Goal: Task Accomplishment & Management: Manage account settings

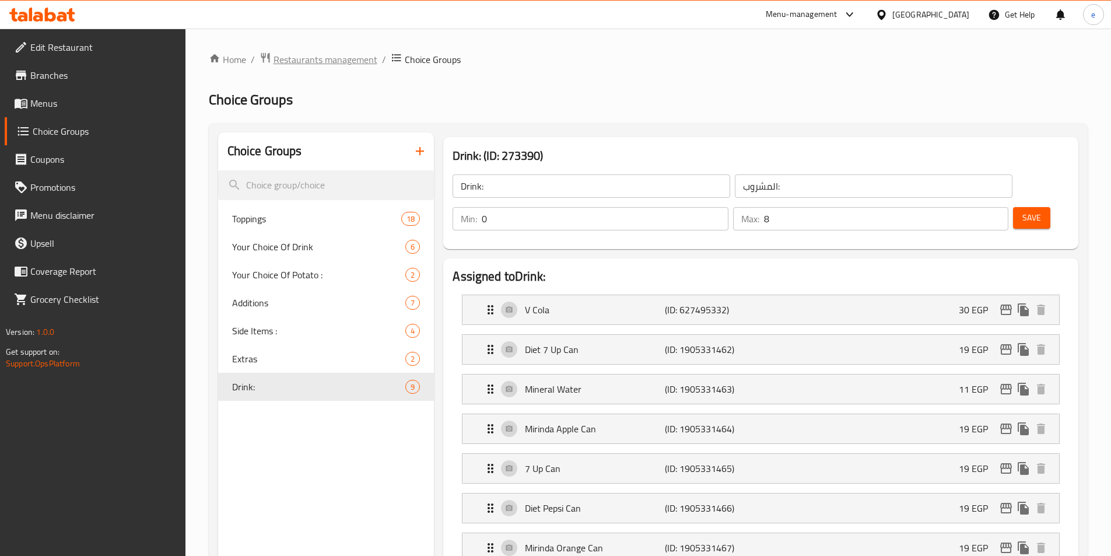
click at [311, 57] on span "Restaurants management" at bounding box center [325, 59] width 104 height 14
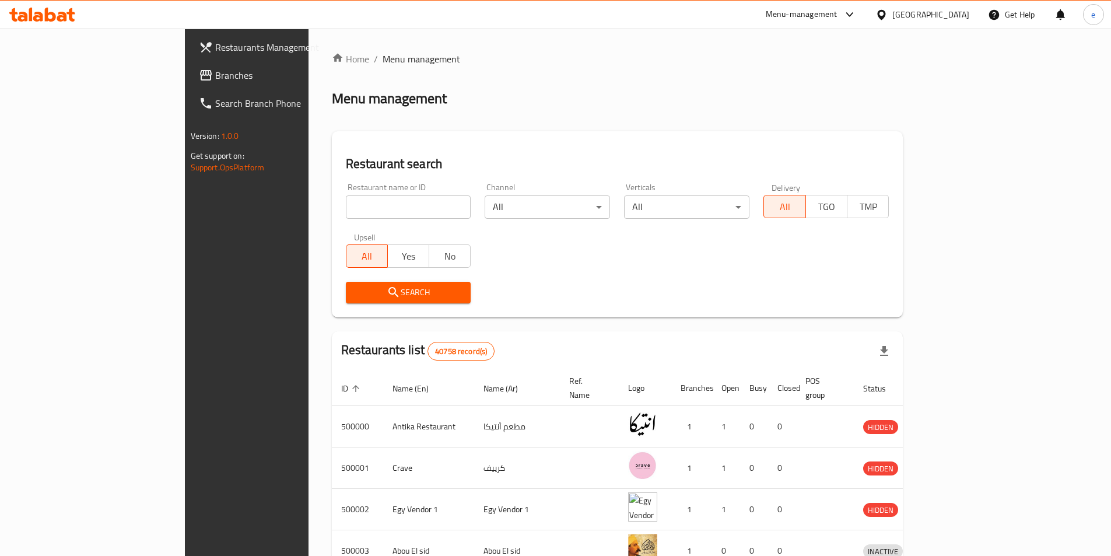
click at [215, 76] on span "Branches" at bounding box center [288, 75] width 146 height 14
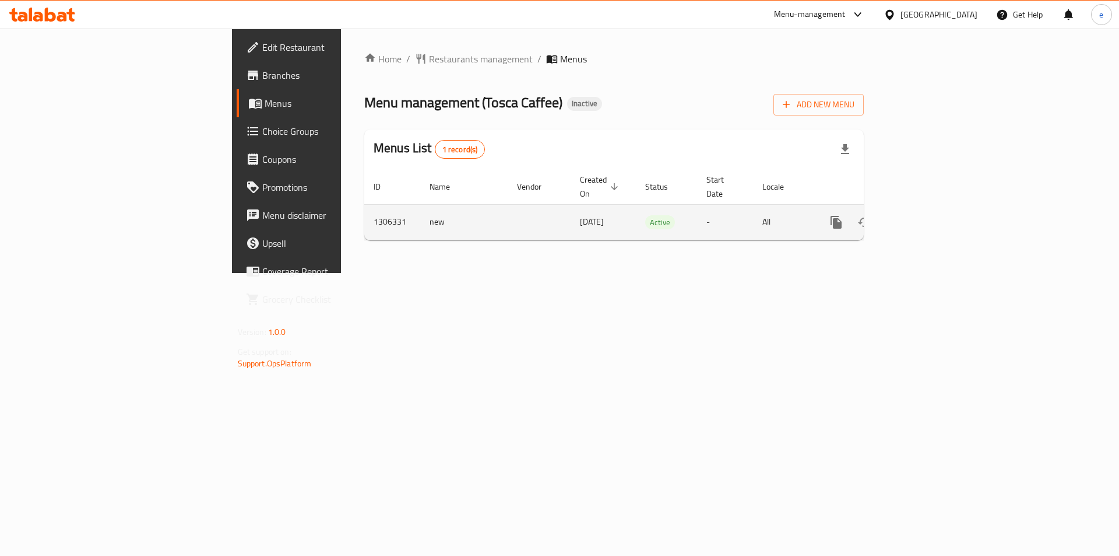
click at [928, 215] on icon "enhanced table" at bounding box center [921, 222] width 14 height 14
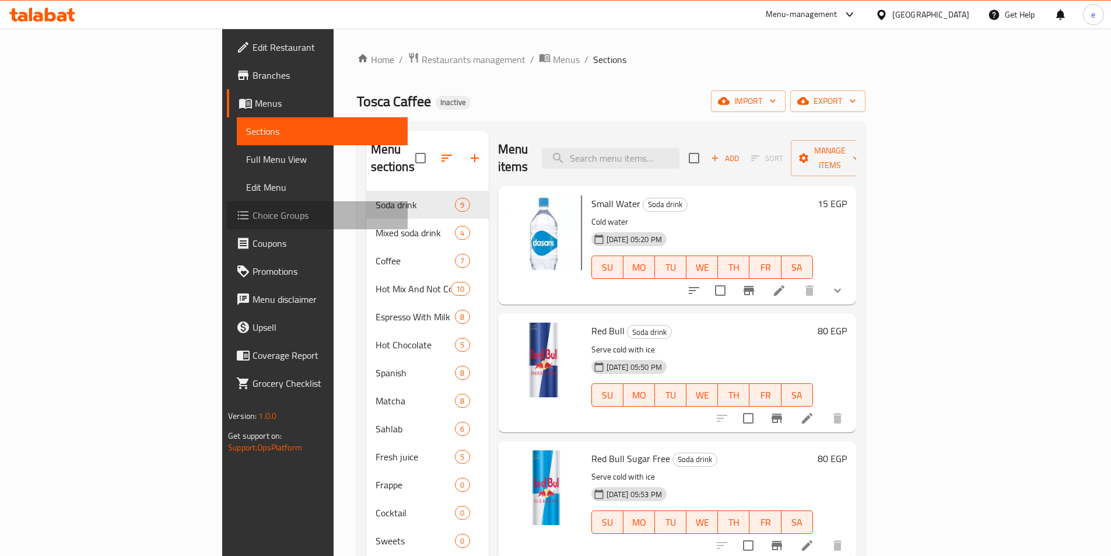
click at [252, 215] on span "Choice Groups" at bounding box center [325, 215] width 146 height 14
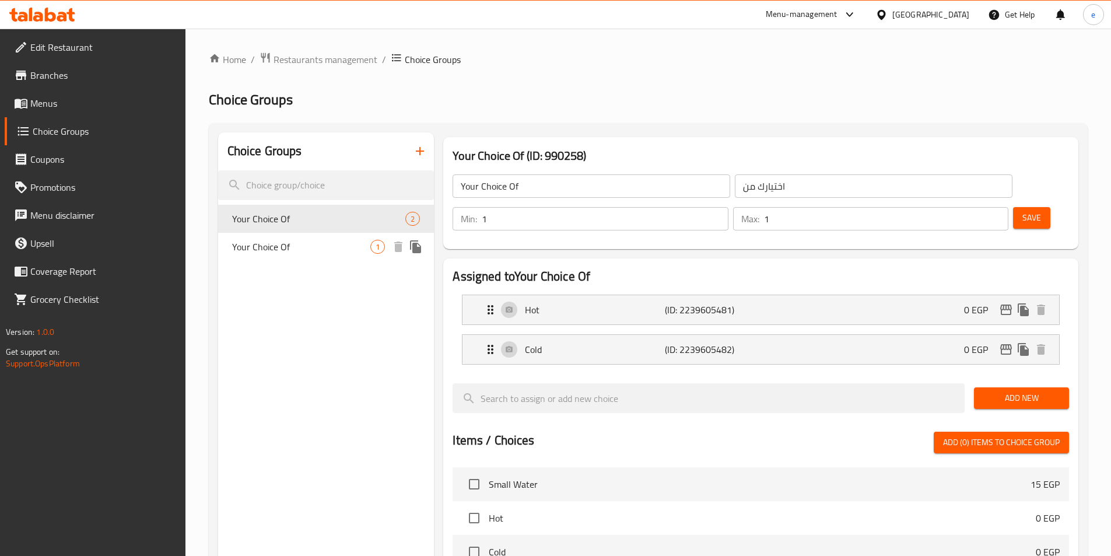
click at [307, 234] on div "Your Choice Of 1" at bounding box center [326, 247] width 216 height 28
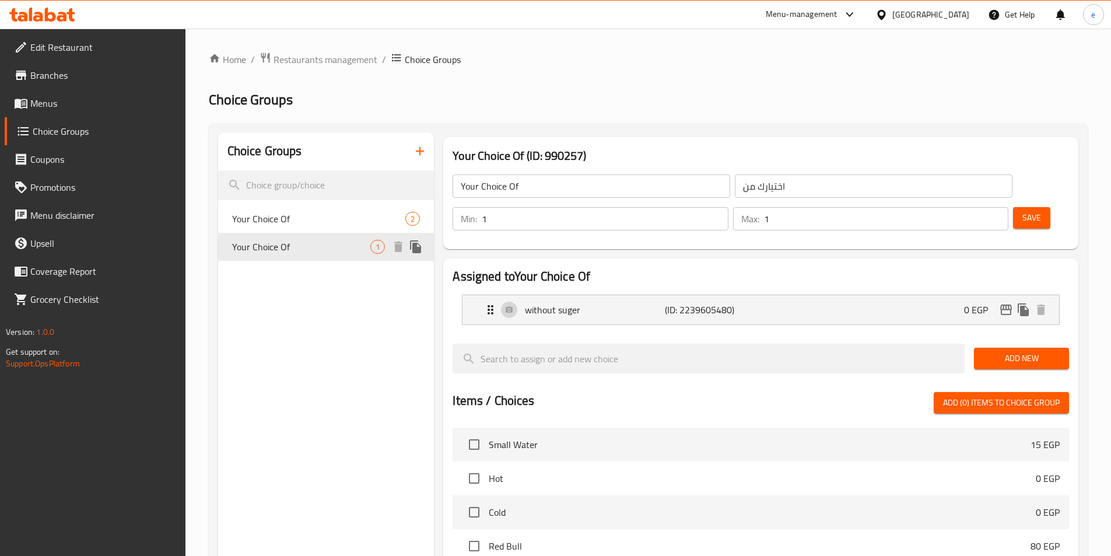
type input "اختيارك من"
type input "0"
click at [589, 167] on div "Your Choice Of ​ اختيارك من ​" at bounding box center [731, 185] width 573 height 37
